Goal: Information Seeking & Learning: Compare options

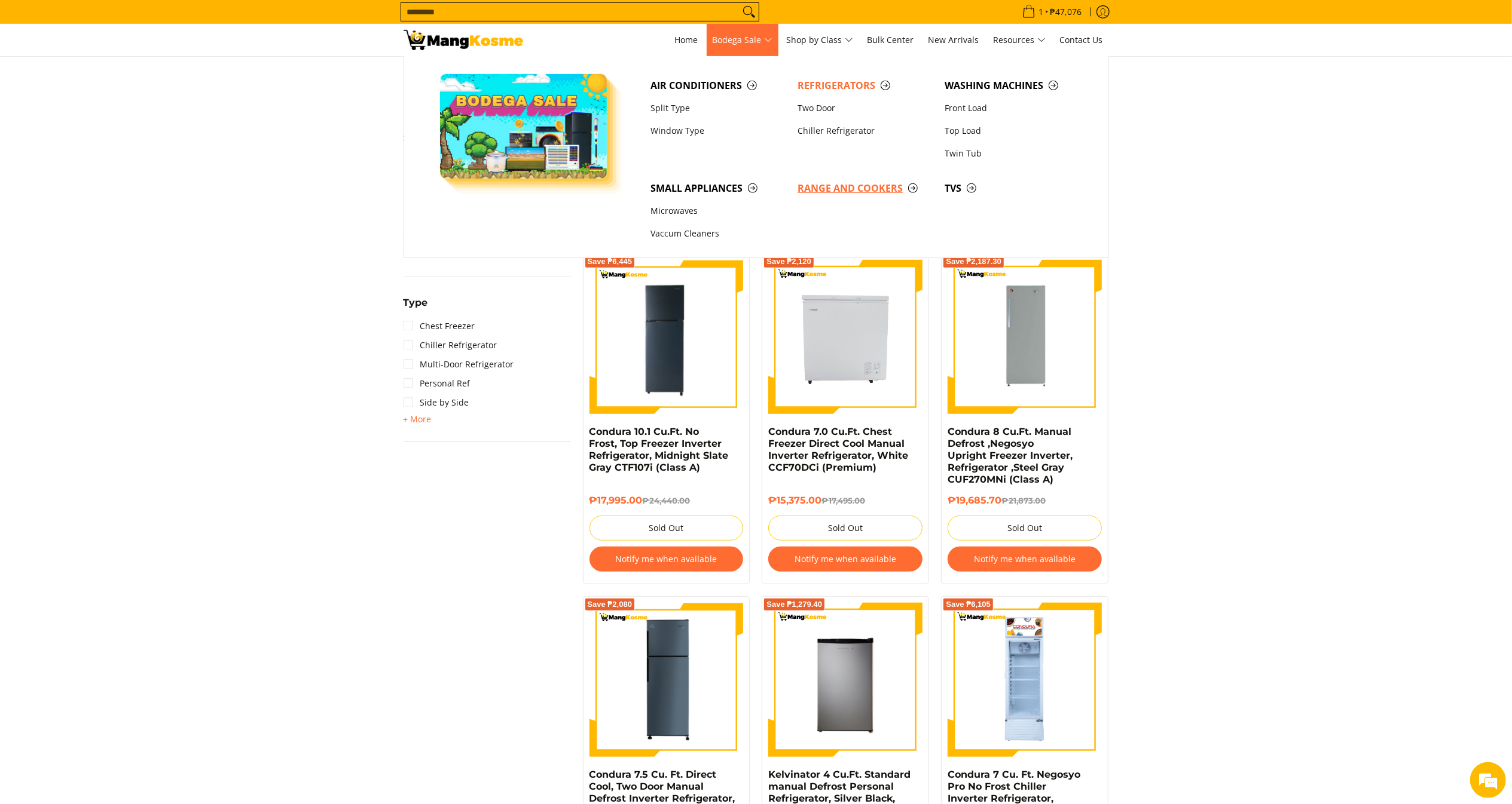
scroll to position [648, 0]
click at [837, 193] on span "Range and Cookers" at bounding box center [865, 189] width 135 height 15
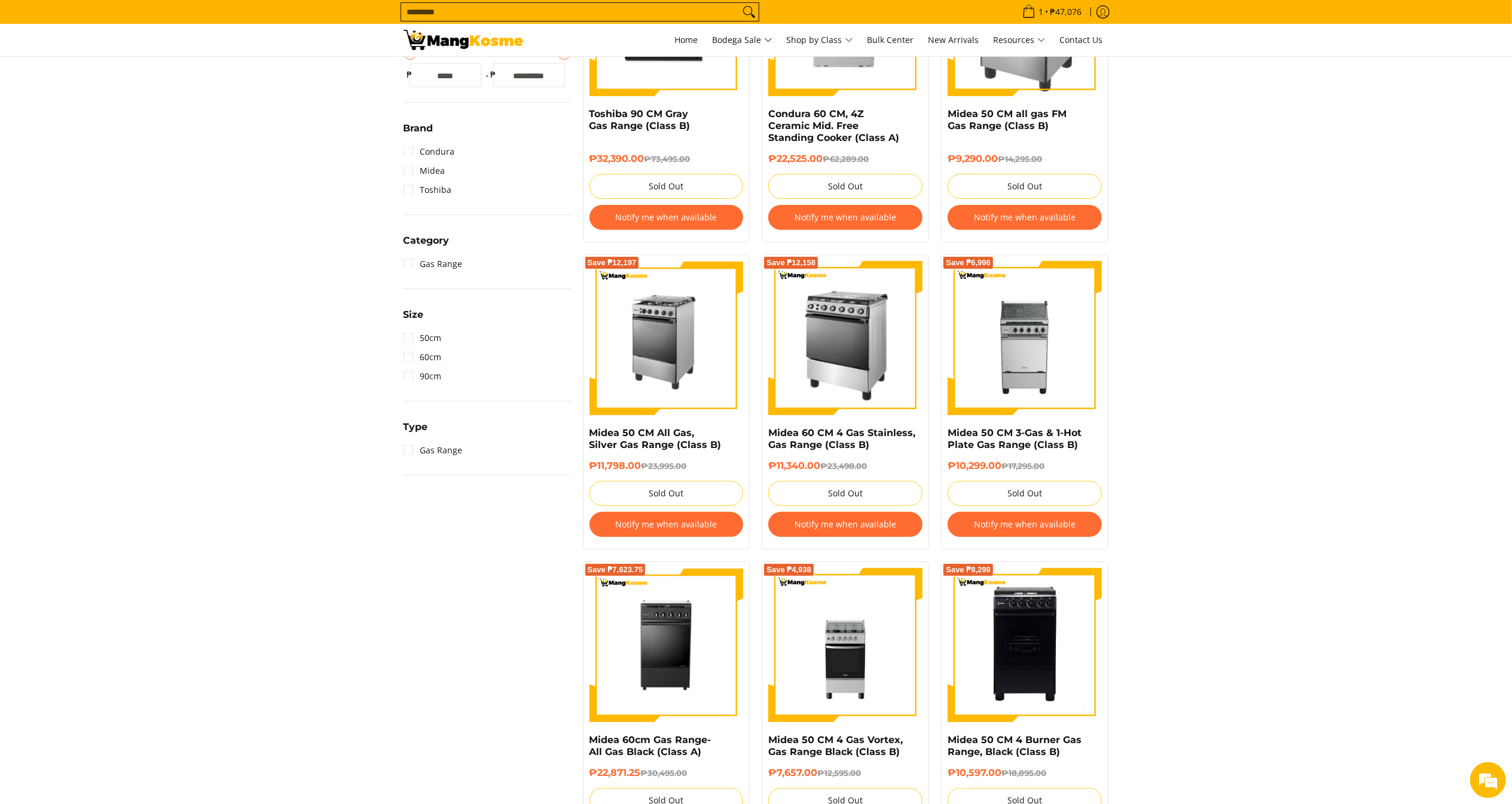
scroll to position [296, 0]
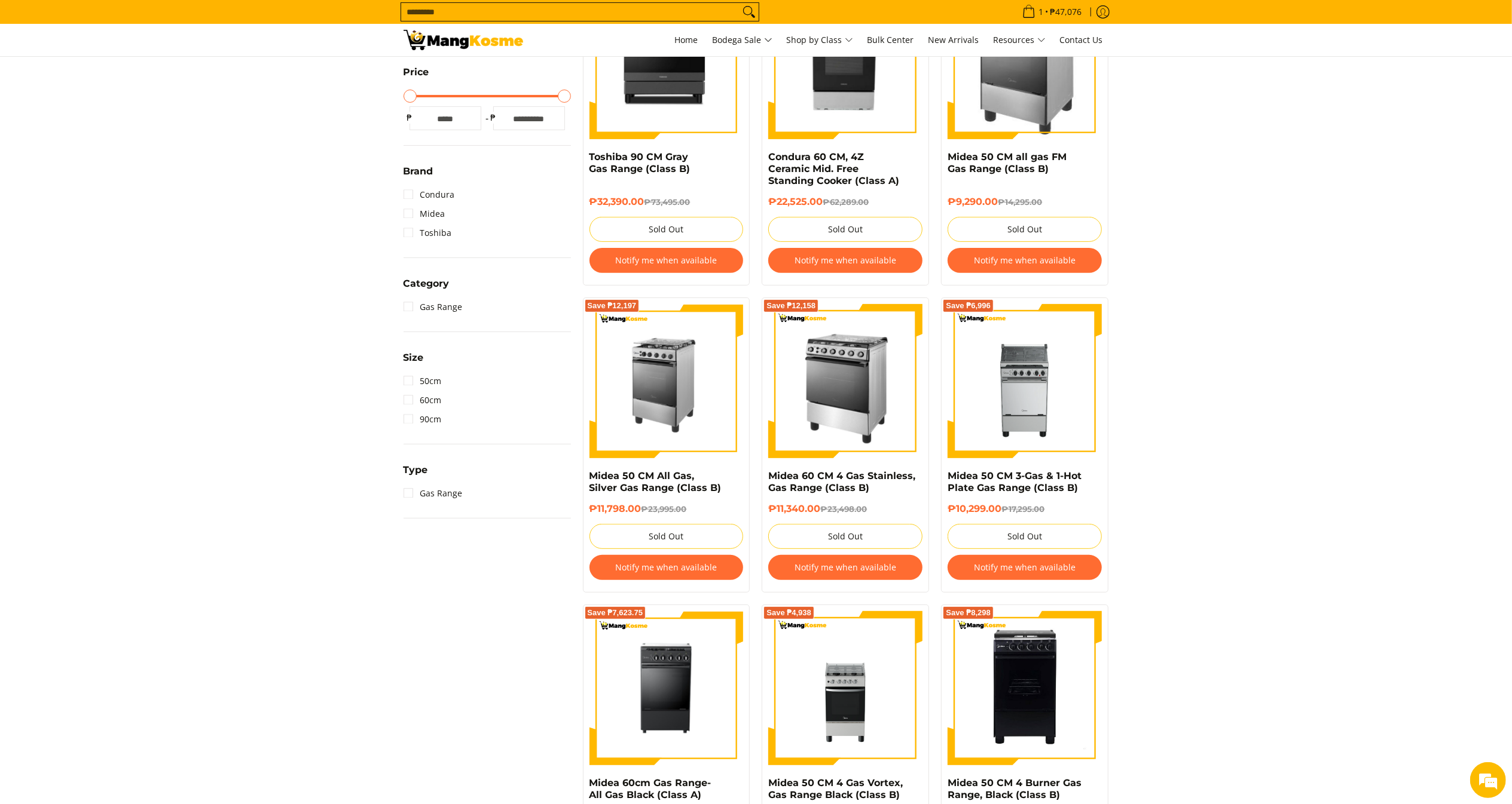
drag, startPoint x: 1529, startPoint y: 197, endPoint x: 1473, endPoint y: 298, distance: 115.5
click at [1473, 298] on html "Skip to Main Content Home Bodega Sale Shop by Class Bulk Center New Arrivals Re…" at bounding box center [756, 800] width 1512 height 2194
drag, startPoint x: 1479, startPoint y: 315, endPoint x: 1478, endPoint y: 377, distance: 62.0
click at [1478, 377] on section "**********" at bounding box center [756, 727] width 1512 height 1622
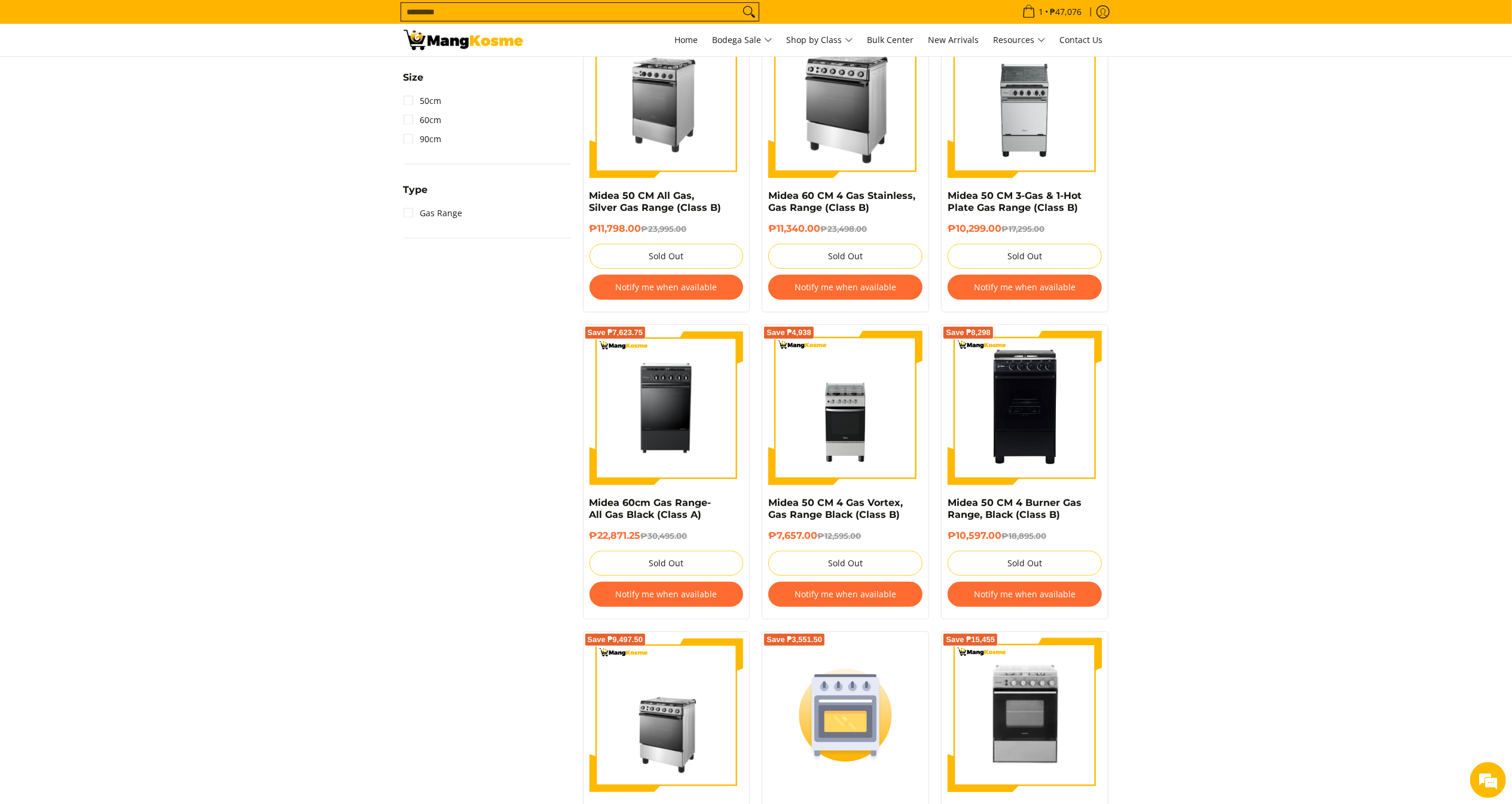
scroll to position [664, 0]
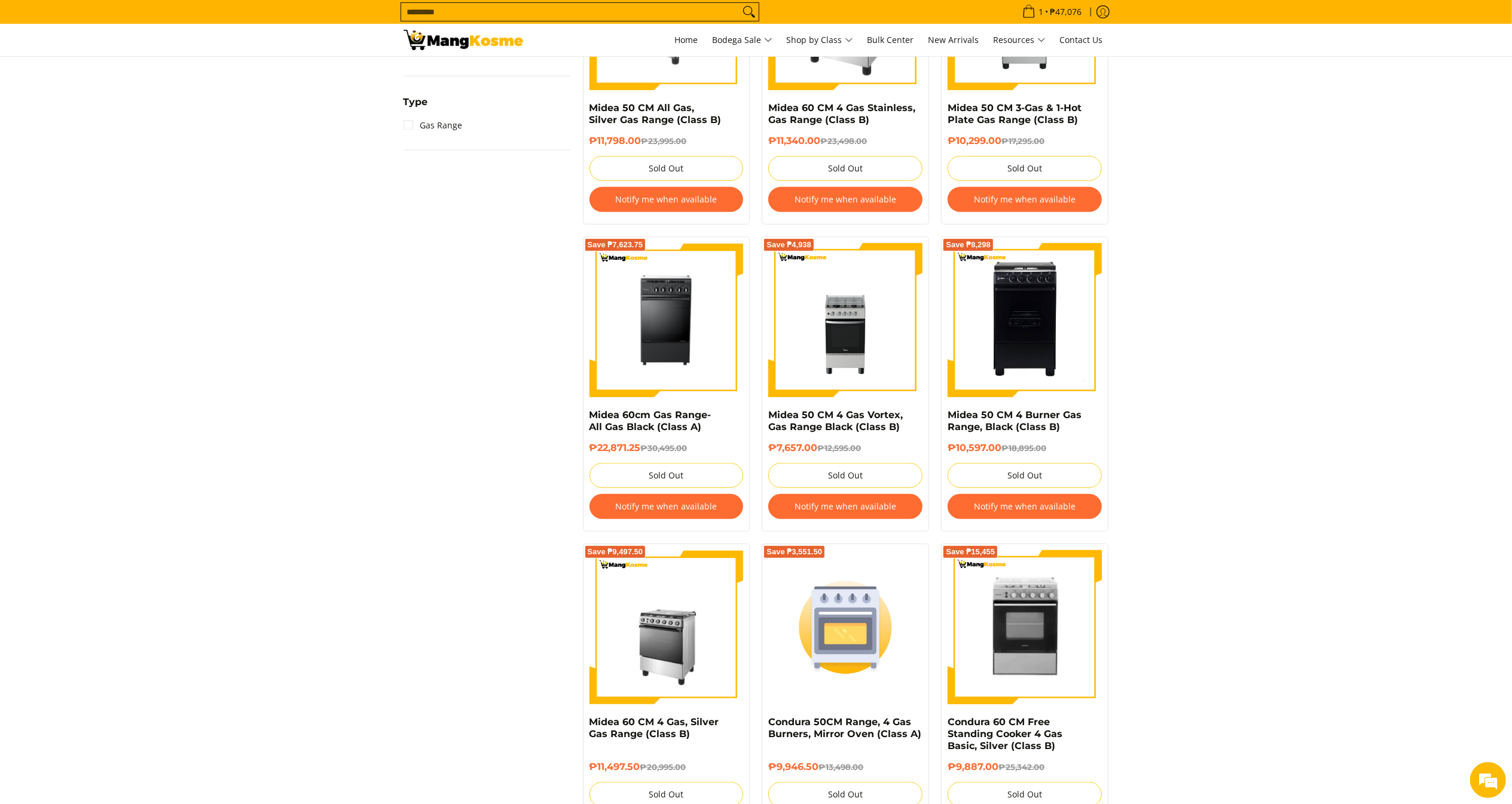
click at [543, 16] on input "Search..." at bounding box center [570, 11] width 339 height 18
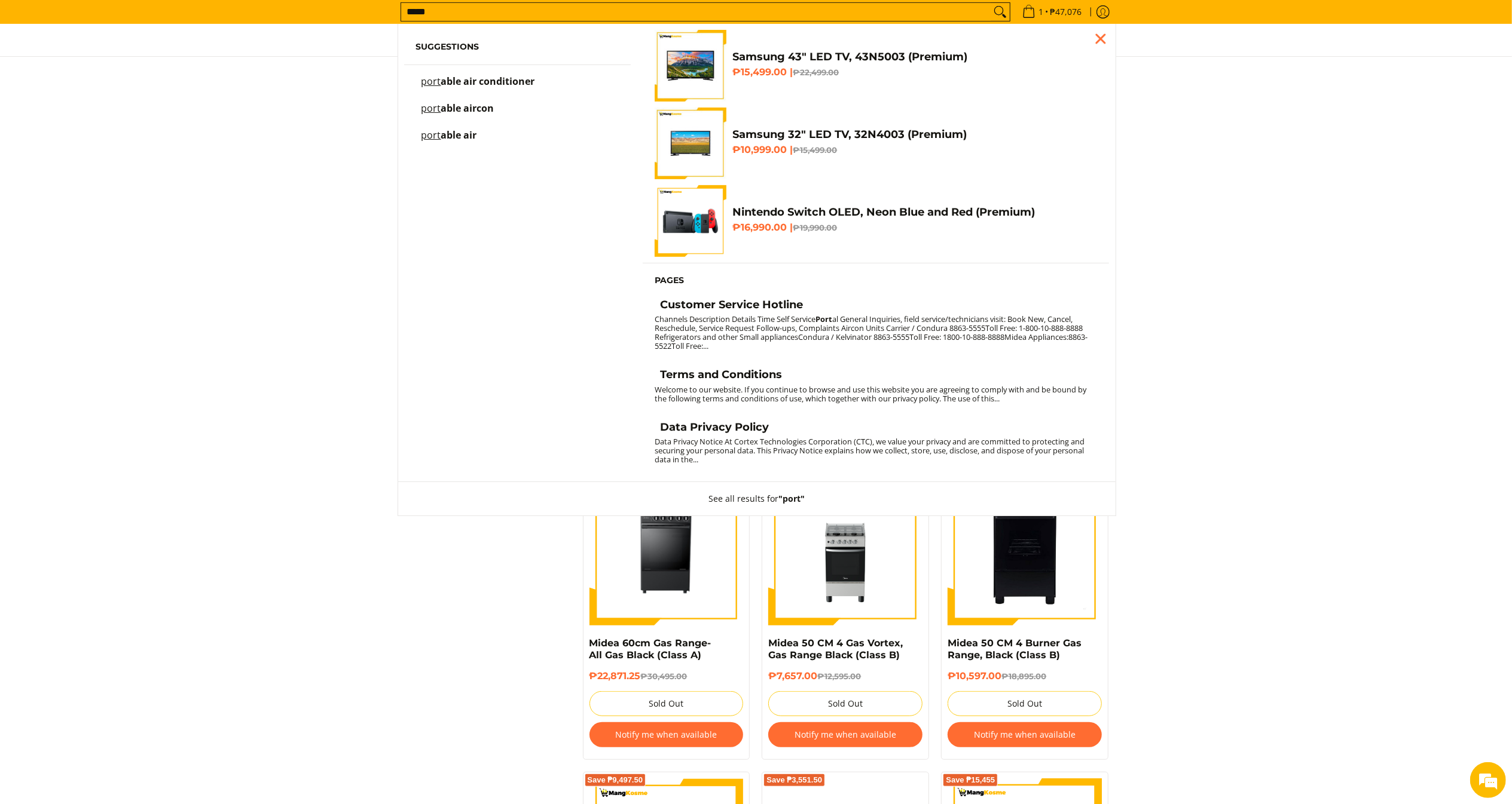
scroll to position [435, 0]
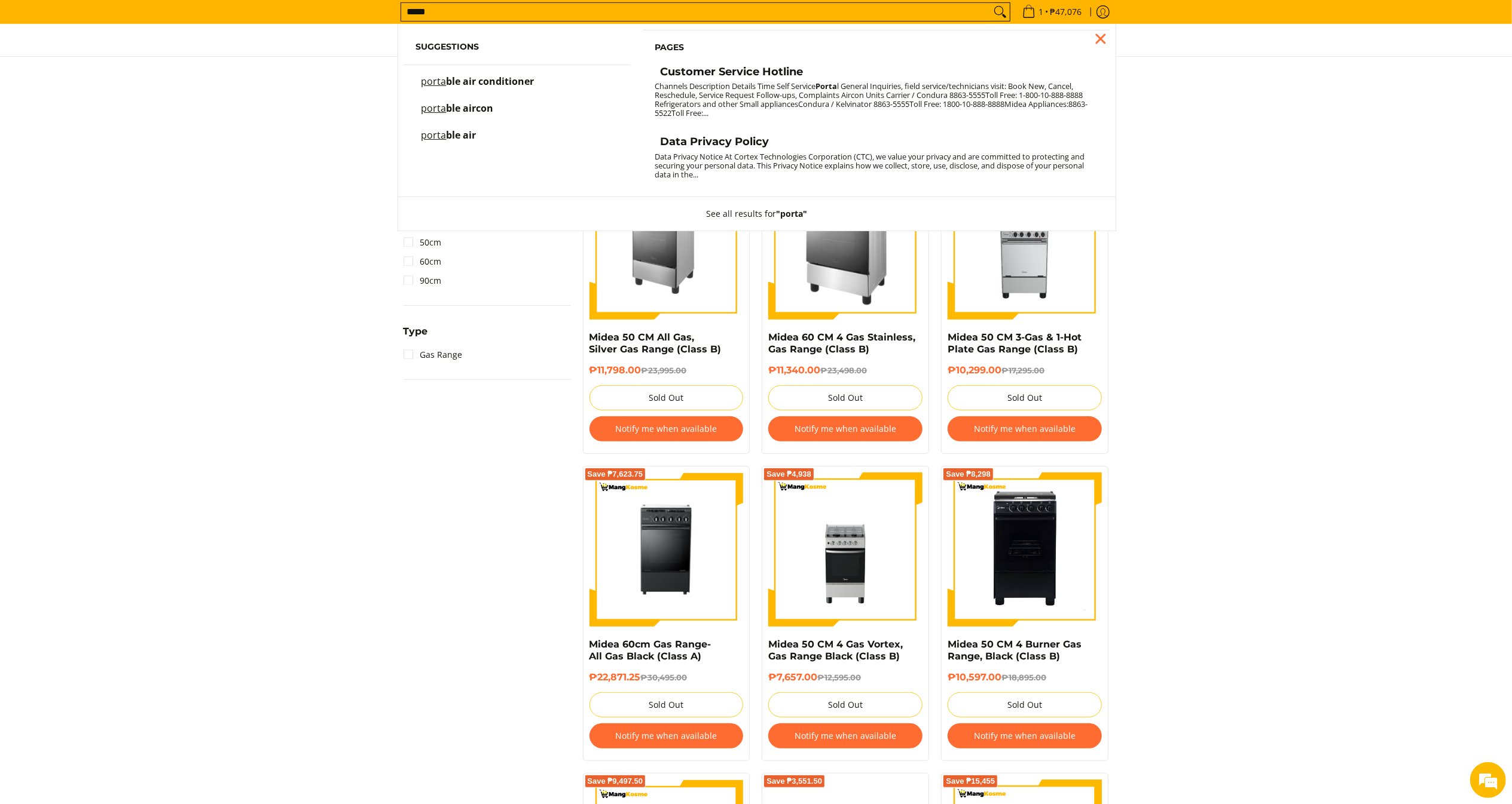
type input "*****"
click at [245, 265] on section "**********" at bounding box center [756, 588] width 1512 height 1622
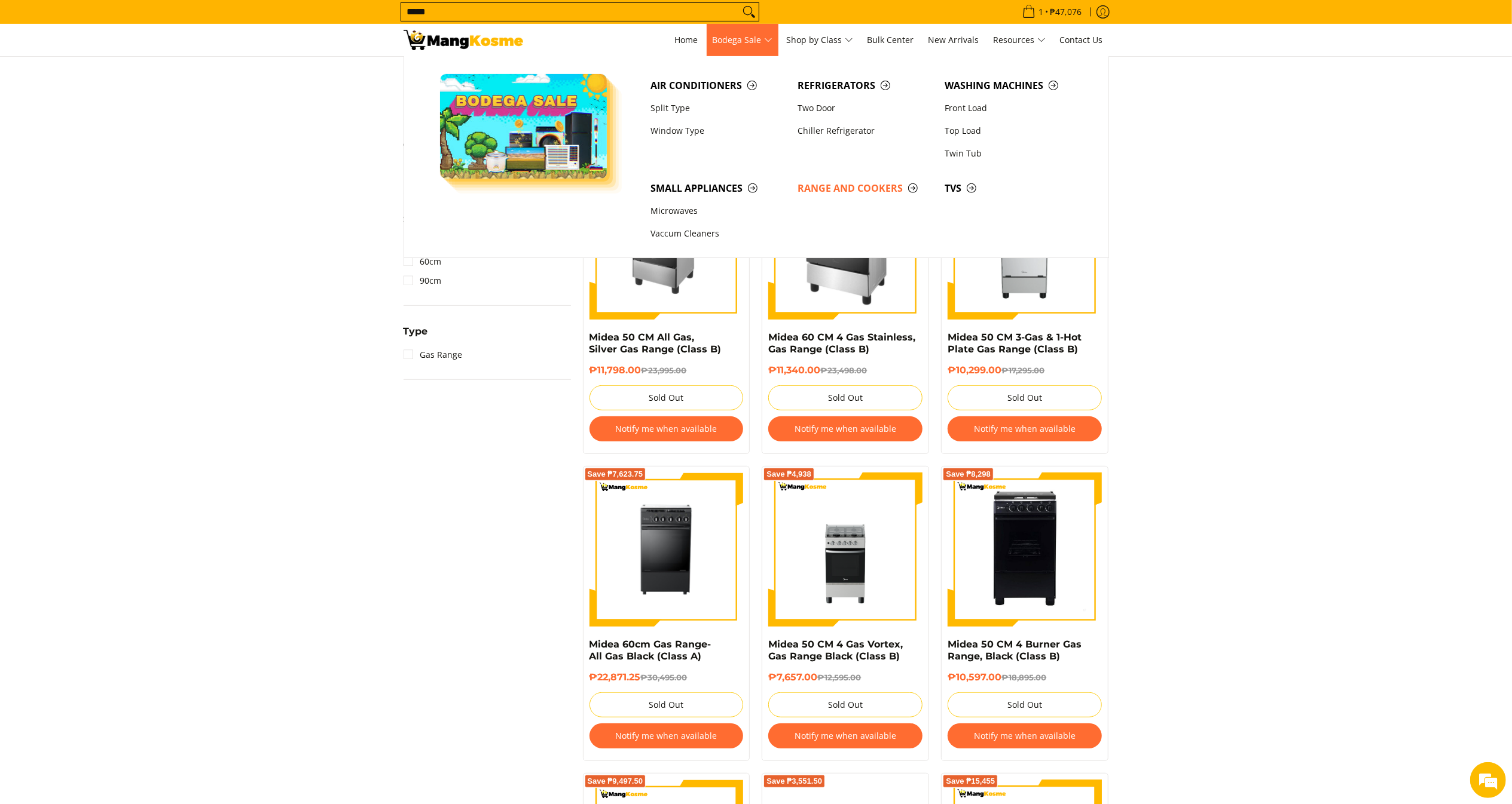
click at [732, 44] on span "Bodega Sale" at bounding box center [742, 41] width 60 height 15
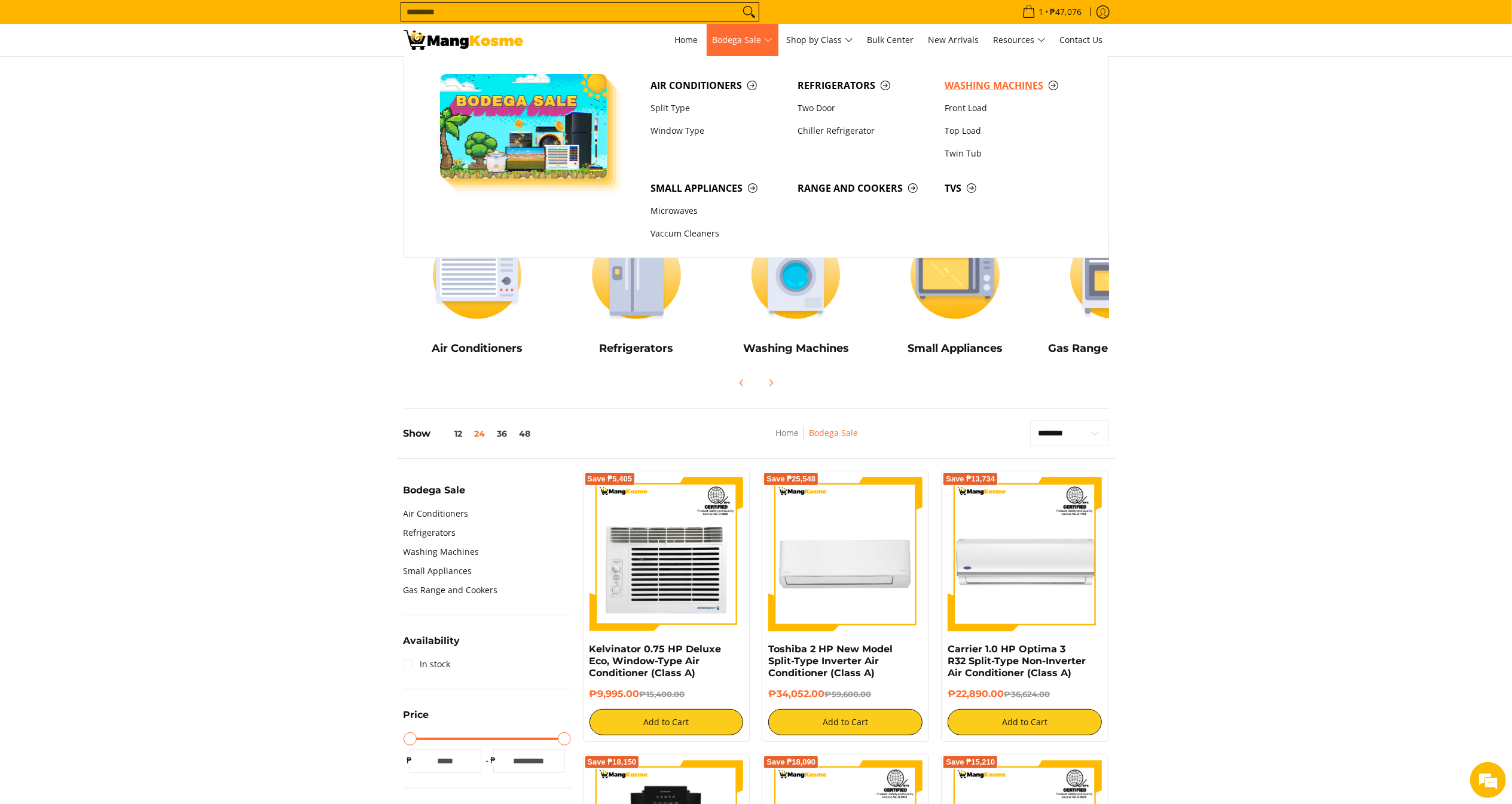
click at [942, 80] on link "Washing Machines" at bounding box center [1011, 85] width 147 height 23
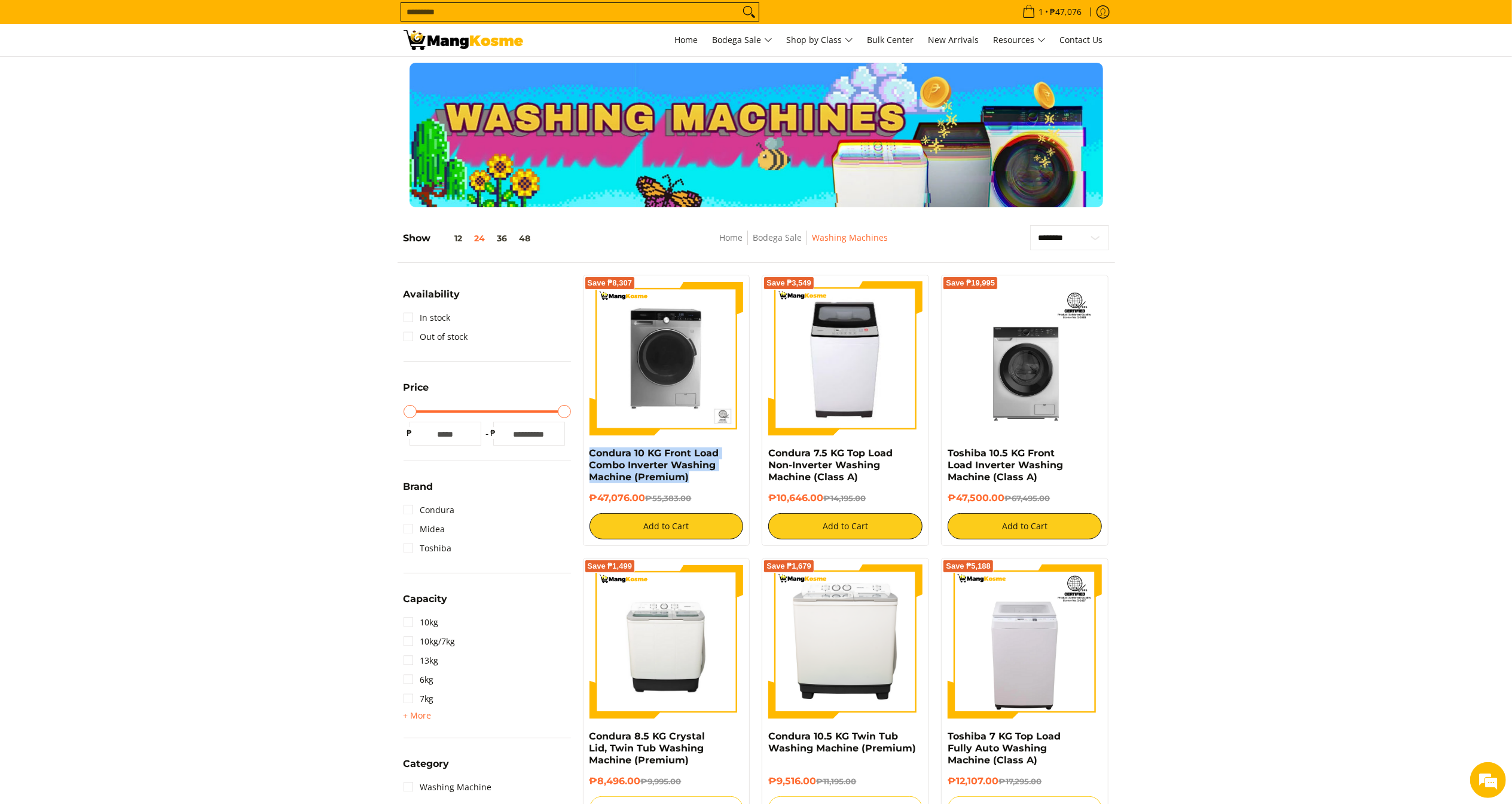
drag, startPoint x: 704, startPoint y: 482, endPoint x: 584, endPoint y: 451, distance: 123.9
click at [584, 451] on div "Save ₱8,307 Condura 10 KG Front Load Combo Inverter Washing Machine (Premium) ₱…" at bounding box center [666, 410] width 167 height 271
copy link "Condura 10 KG Front Load Combo Inverter Washing Machine (Premium)"
drag, startPoint x: 641, startPoint y: 495, endPoint x: 612, endPoint y: 502, distance: 29.8
click at [607, 501] on h6 "₱47,076.00 ₱55,383.00" at bounding box center [666, 498] width 155 height 12
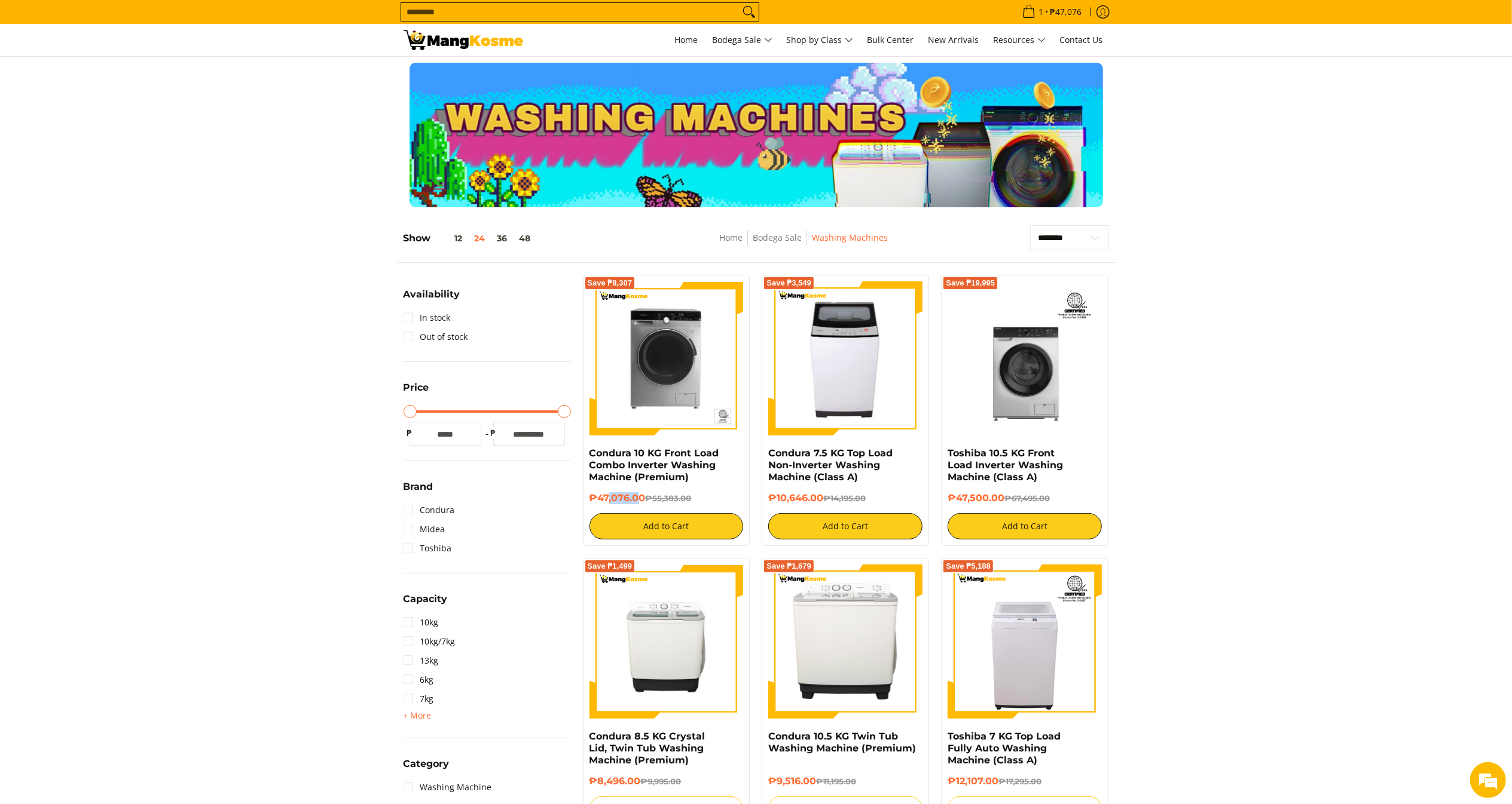
drag, startPoint x: 646, startPoint y: 504, endPoint x: 587, endPoint y: 499, distance: 59.2
click at [587, 499] on div "Save ₱8,307 Condura 10 KG Front Load Combo Inverter Washing Machine (Premium) ₱…" at bounding box center [666, 410] width 167 height 271
copy h6 "₱47,076.00"
drag, startPoint x: 1045, startPoint y: 476, endPoint x: 937, endPoint y: 456, distance: 109.8
click at [937, 456] on div "Save ₱19,995 Toshiba 10.5 KG Front Load Inverter Washing Machine (Class A) ₱47,…" at bounding box center [1024, 410] width 180 height 271
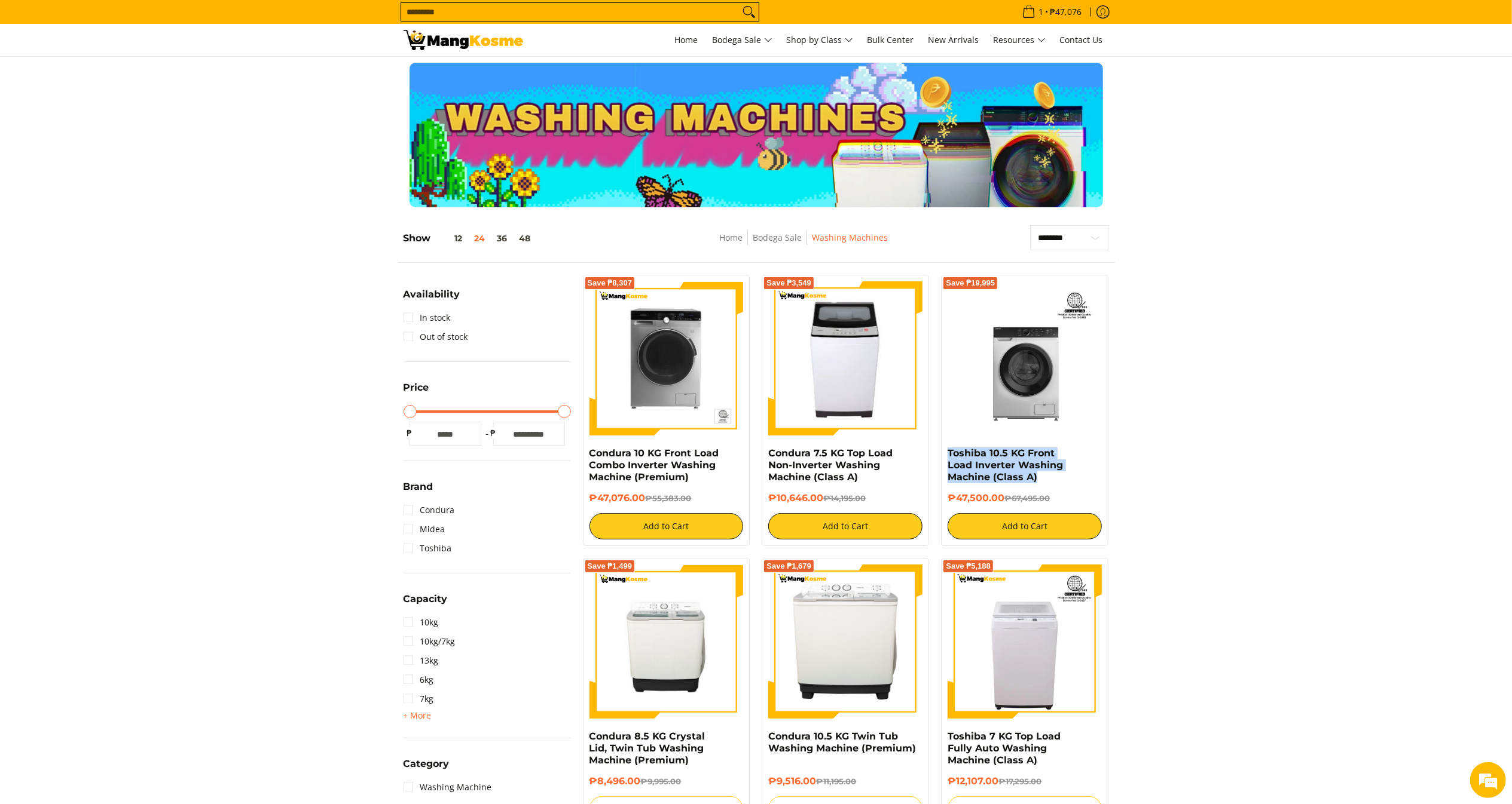
copy link "Toshiba 10.5 KG Front Load Inverter Washing Machine (Class A)"
copy h6 "₱47,500.00"
drag, startPoint x: 1005, startPoint y: 496, endPoint x: 945, endPoint y: 505, distance: 60.7
click at [945, 505] on div "Save ₱19,995 Toshiba 10.5 KG Front Load Inverter Washing Machine (Class A) ₱47,…" at bounding box center [1024, 410] width 167 height 271
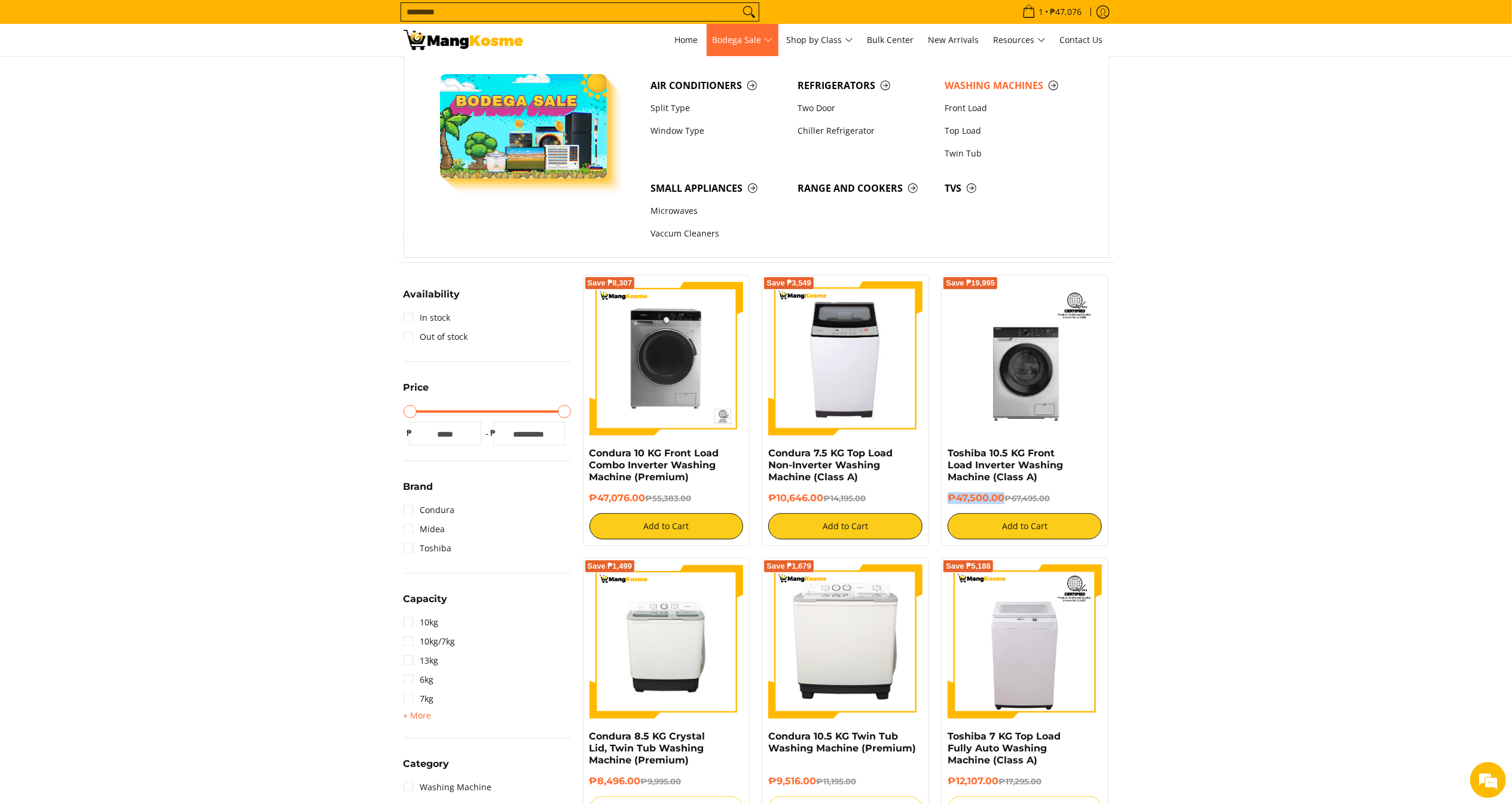
click at [762, 37] on span "Bodega Sale" at bounding box center [742, 41] width 60 height 15
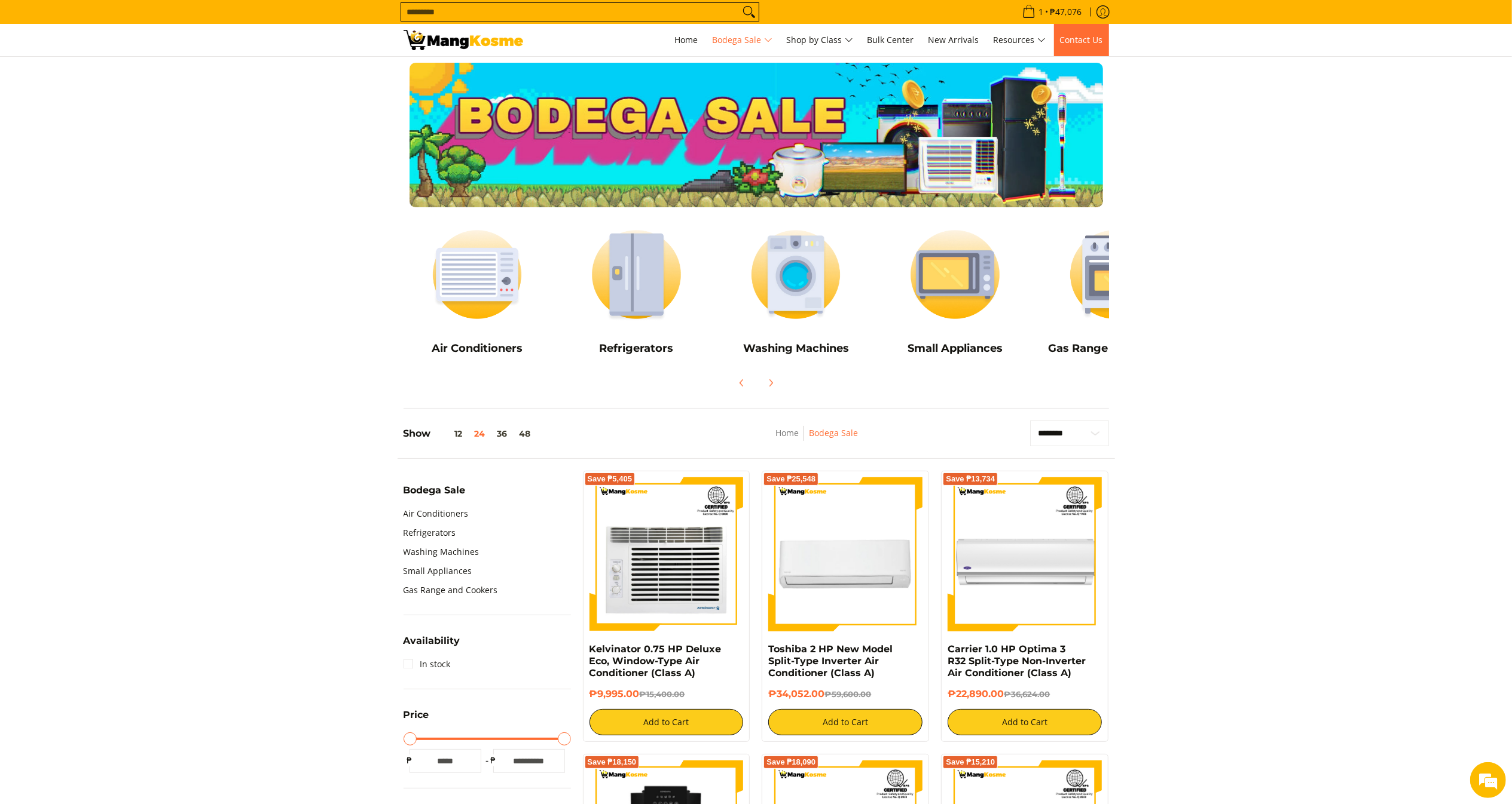
click at [1078, 37] on span "Contact Us" at bounding box center [1081, 40] width 43 height 11
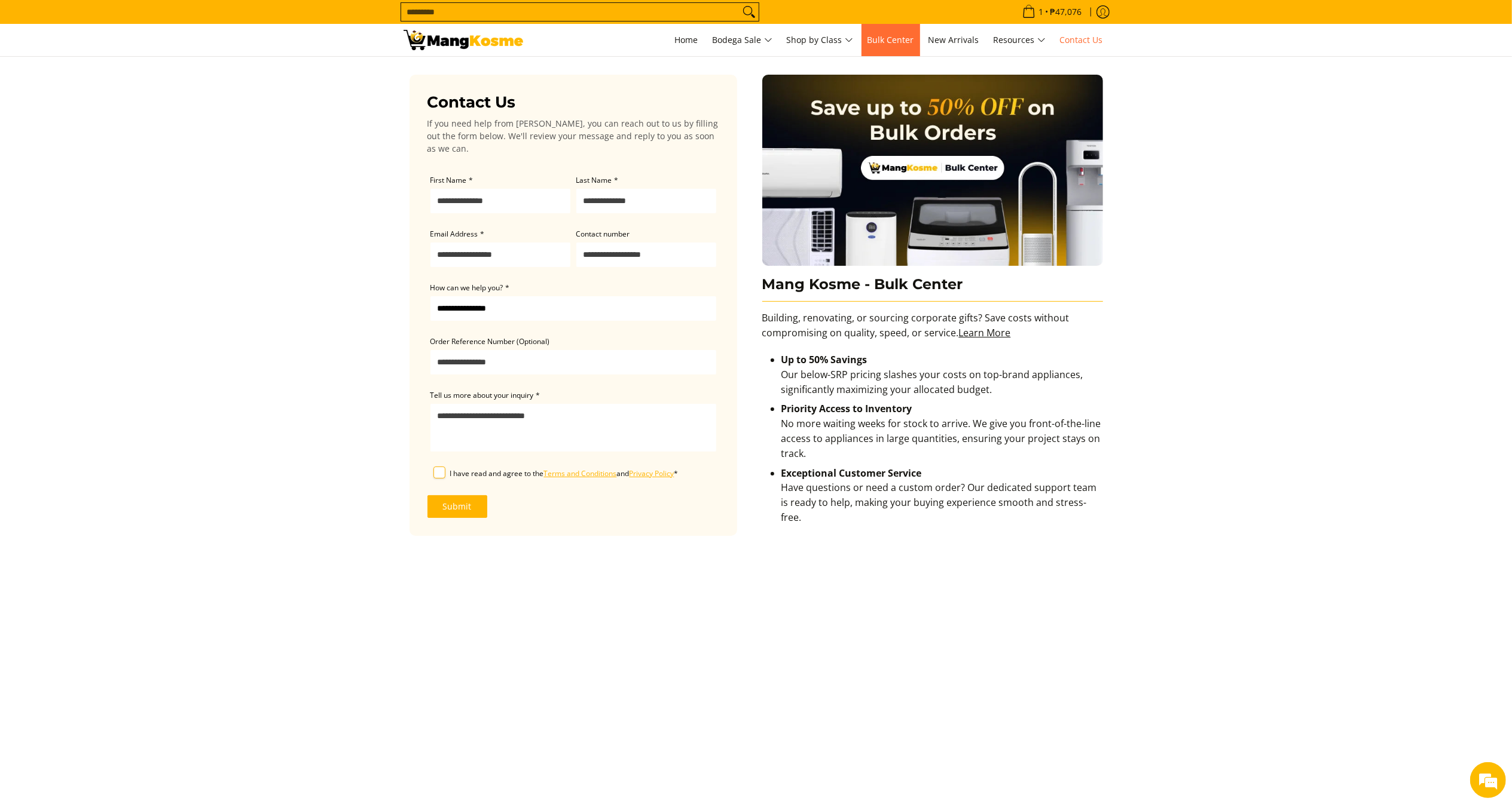
click at [886, 48] on link "Bulk Center" at bounding box center [890, 40] width 58 height 32
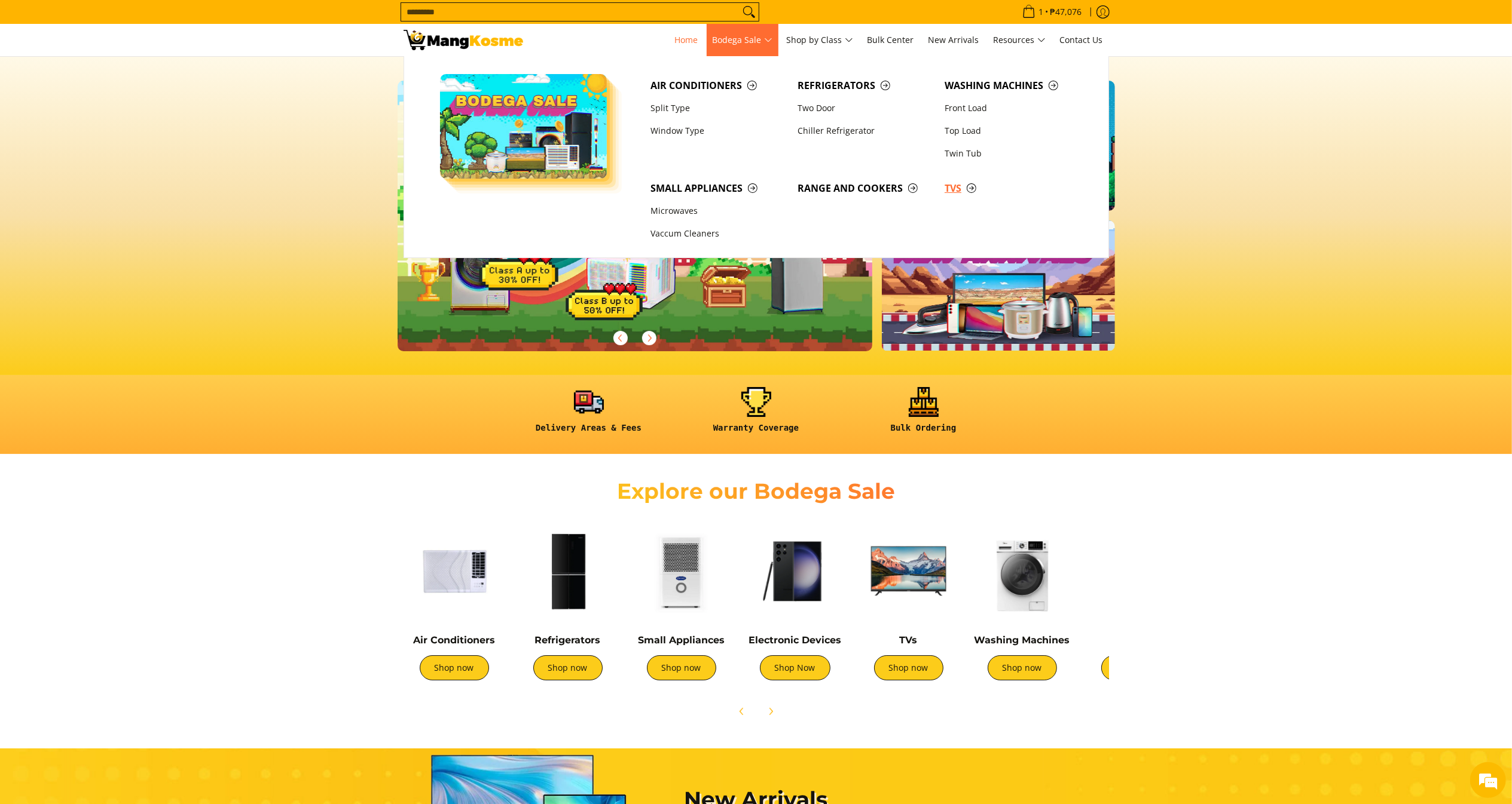
click at [961, 186] on span "TVs" at bounding box center [1012, 189] width 135 height 15
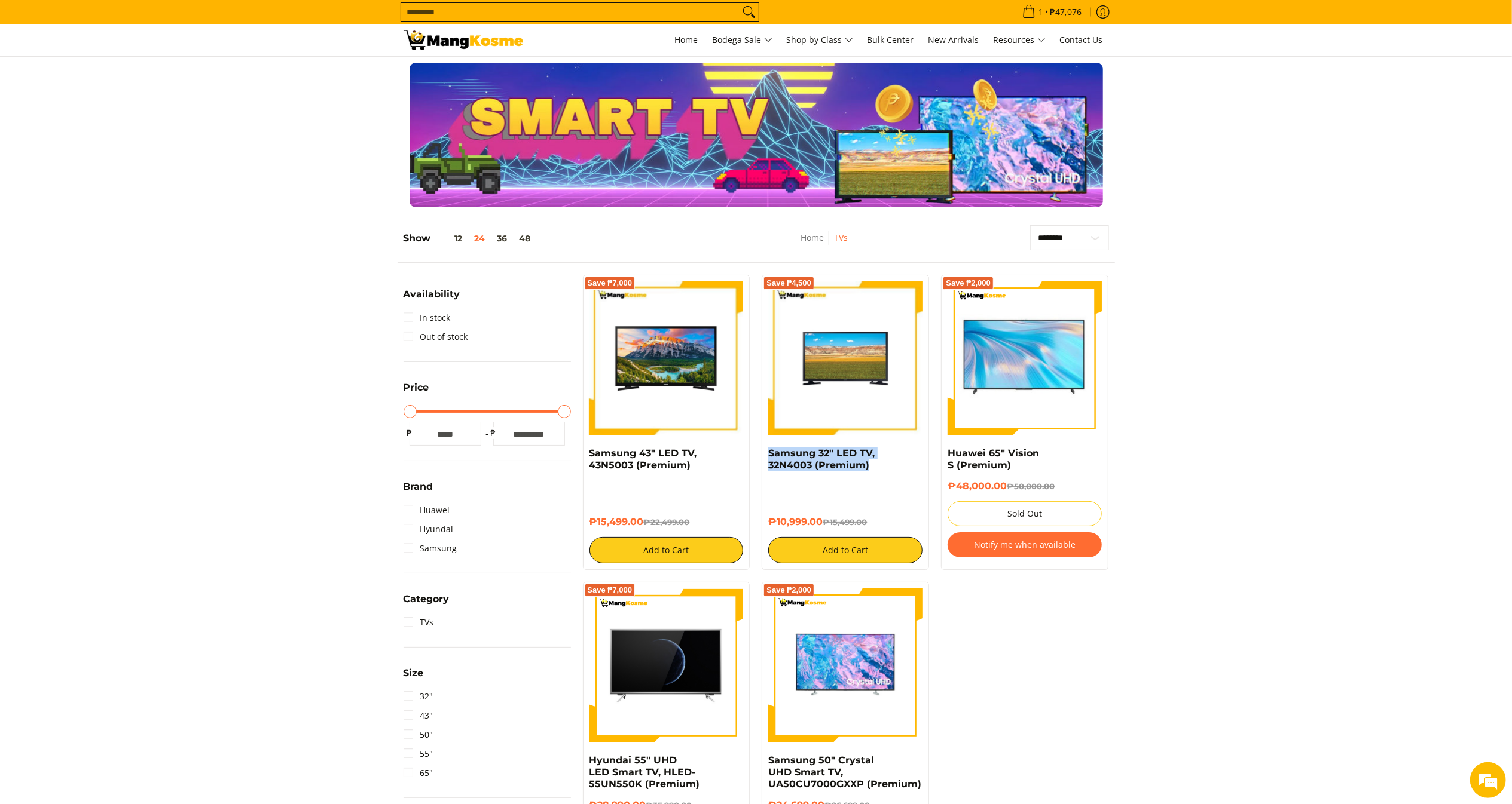
drag, startPoint x: 896, startPoint y: 476, endPoint x: 762, endPoint y: 456, distance: 135.5
click at [762, 456] on div "Save ₱4,500 Samsung 32" LED TV, 32N4003 (Premium) ₱10,999.00 ₱15,499.00 Add to …" at bounding box center [845, 422] width 167 height 295
copy link "Samsung 32" LED TV, 32N4003 (Premium)"
copy h6 "₱10,999.00"
drag, startPoint x: 823, startPoint y: 528, endPoint x: 770, endPoint y: 526, distance: 53.0
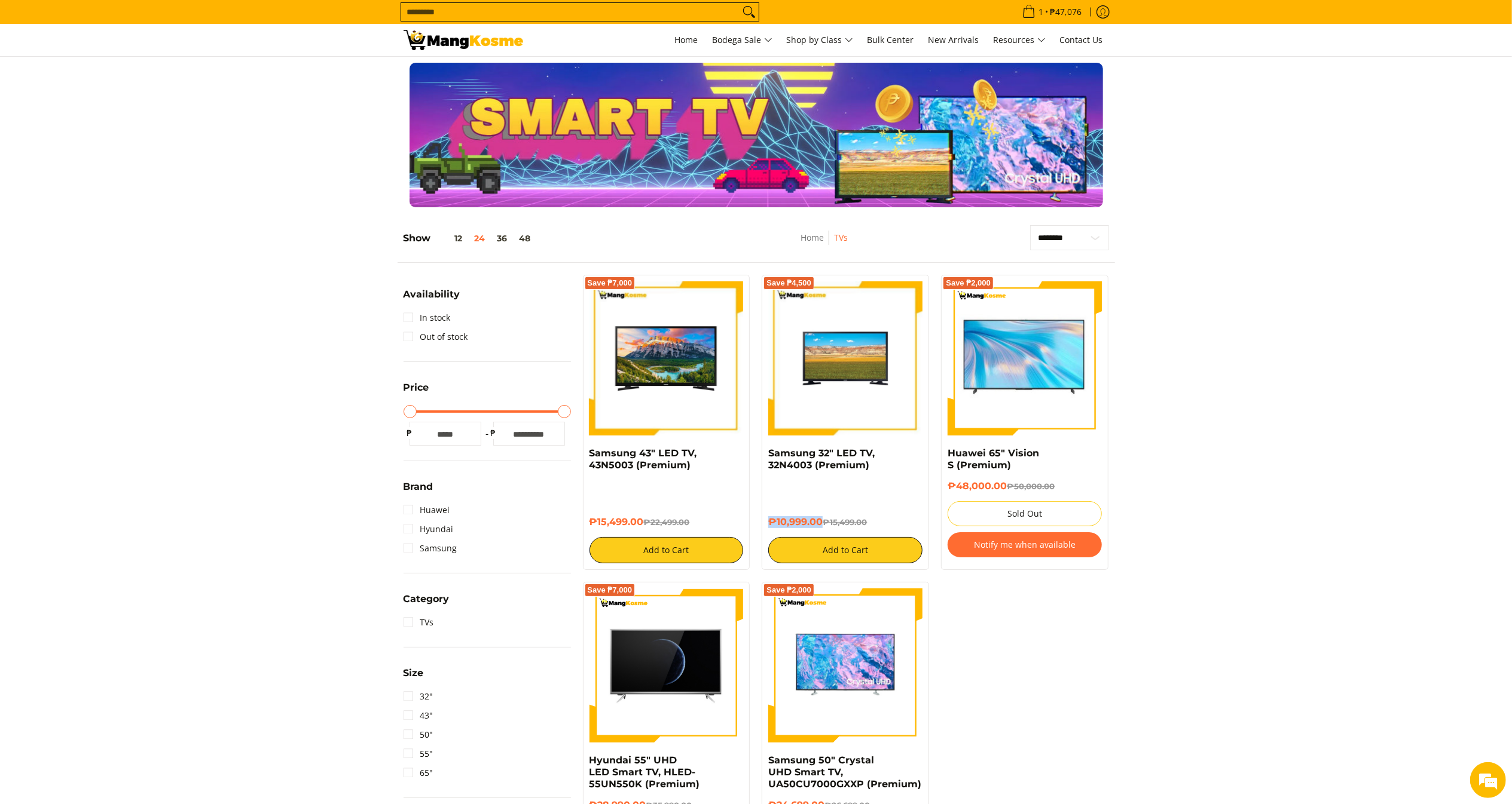
click at [770, 526] on h6 "₱10,999.00 ₱15,499.00" at bounding box center [845, 522] width 155 height 12
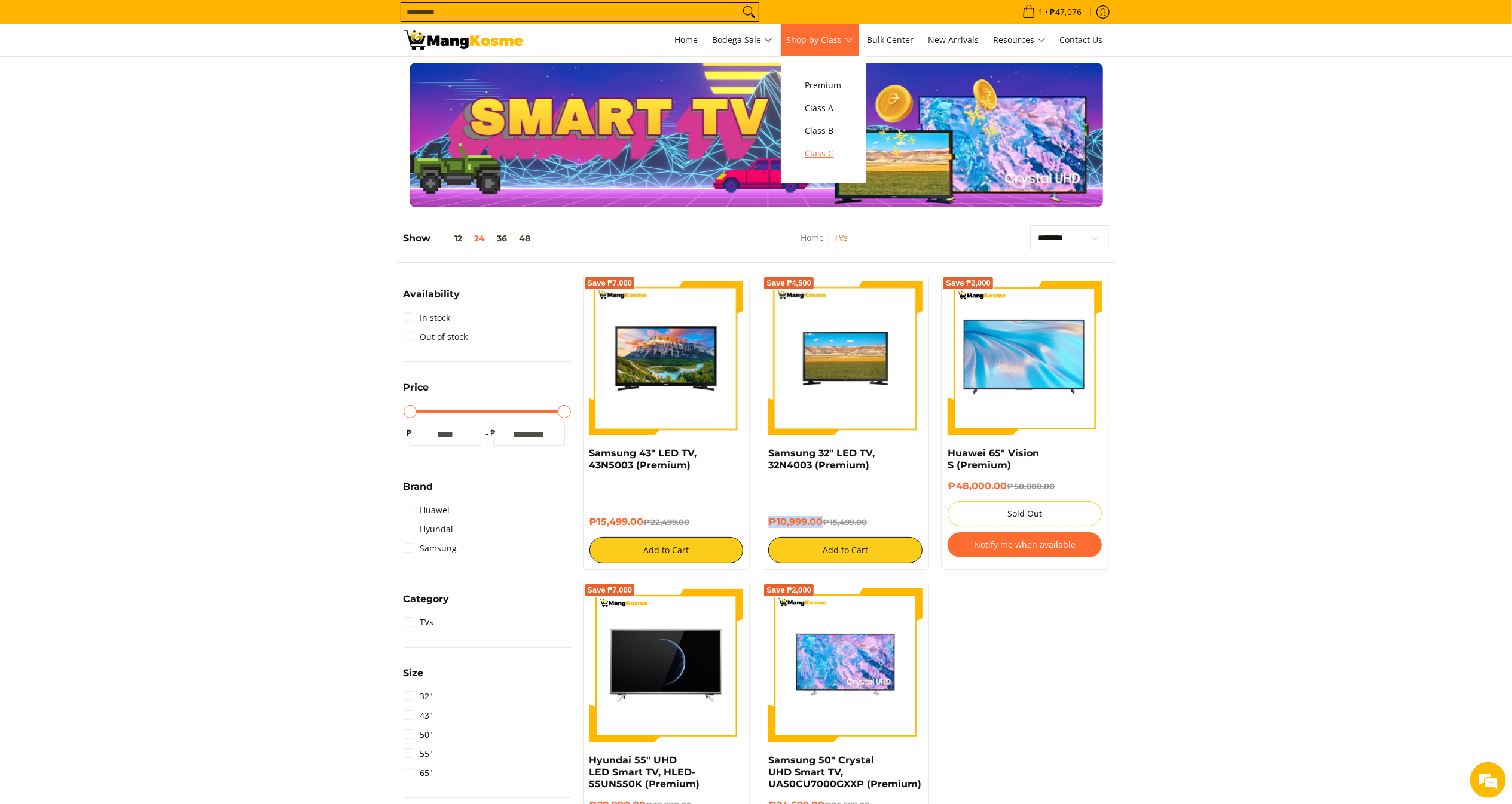
click at [823, 160] on span "Class C" at bounding box center [823, 154] width 36 height 15
